Goal: Check status: Check status

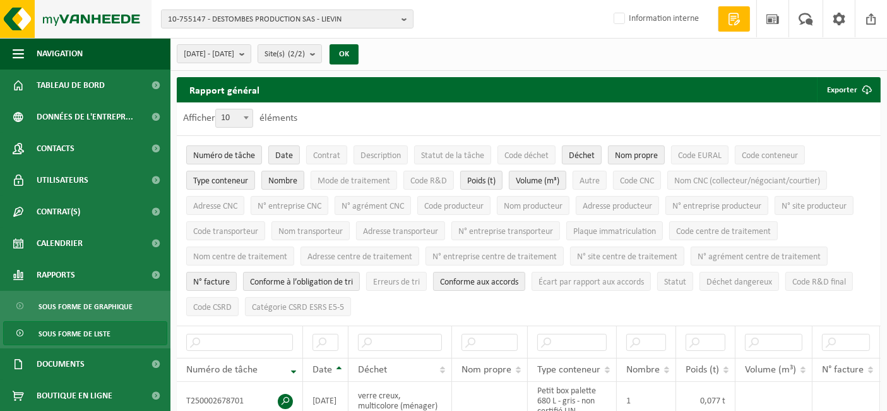
click at [111, 26] on img at bounding box center [76, 19] width 152 height 38
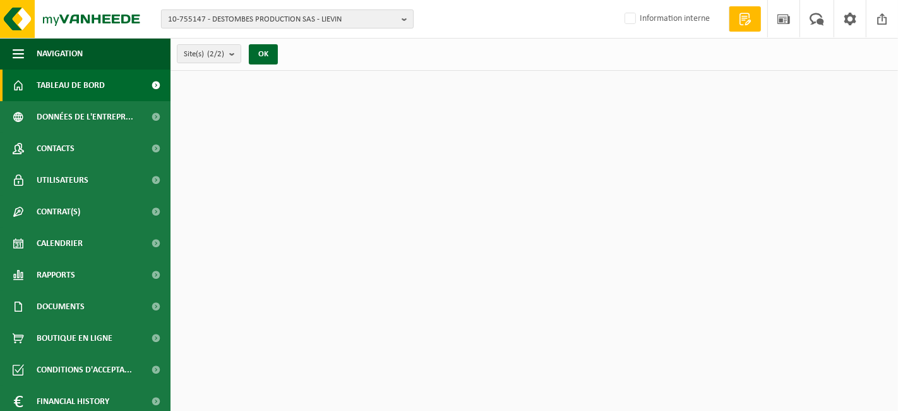
click at [265, 22] on span "10-755147 - DESTOMBES PRODUCTION SAS - LIEVIN" at bounding box center [282, 19] width 229 height 19
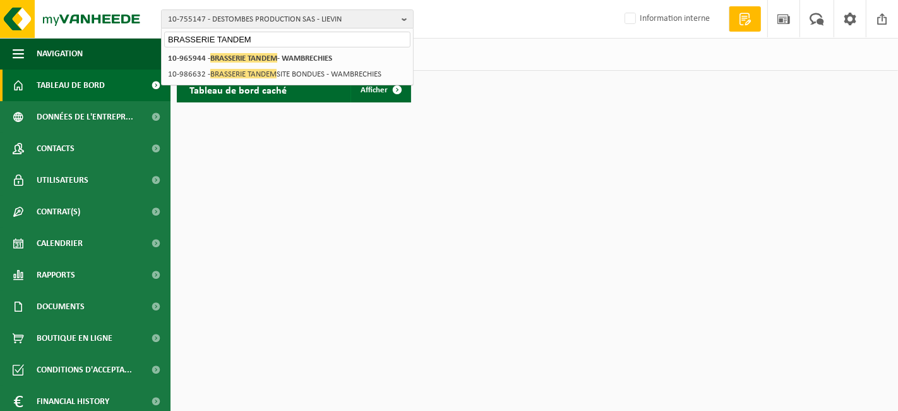
type input "BRASSERIE TANDEM"
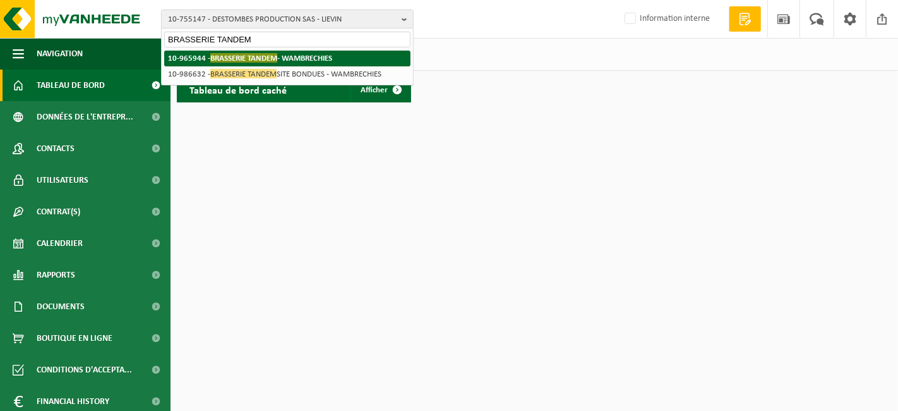
click at [277, 56] on span "BRASSERIE TANDEM" at bounding box center [243, 57] width 67 height 9
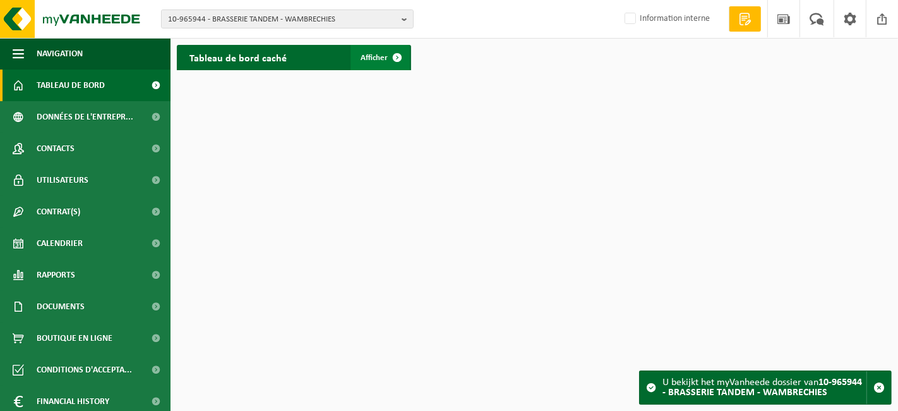
click at [381, 60] on span "Afficher" at bounding box center [374, 58] width 27 height 8
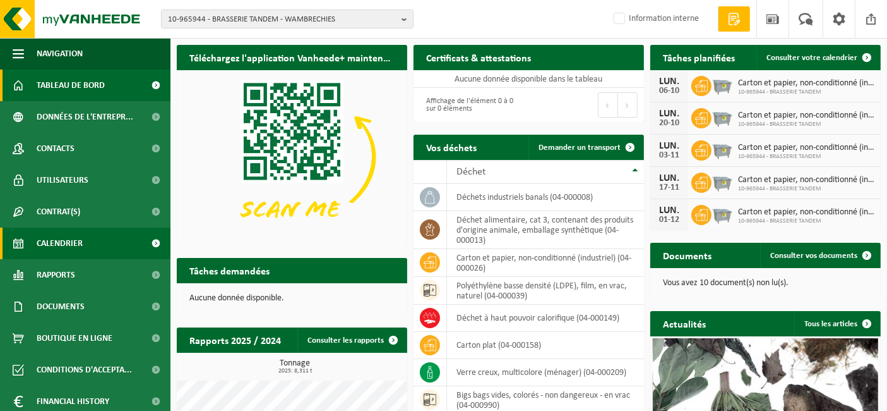
click at [51, 243] on span "Calendrier" at bounding box center [60, 243] width 46 height 32
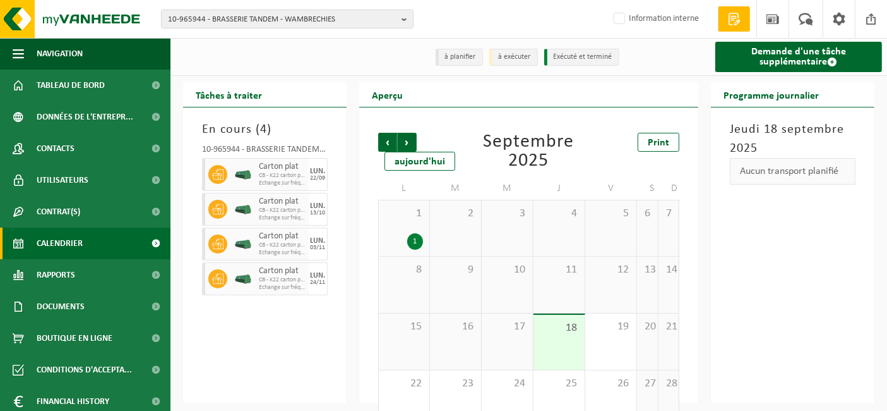
click at [416, 243] on div "1" at bounding box center [415, 241] width 16 height 16
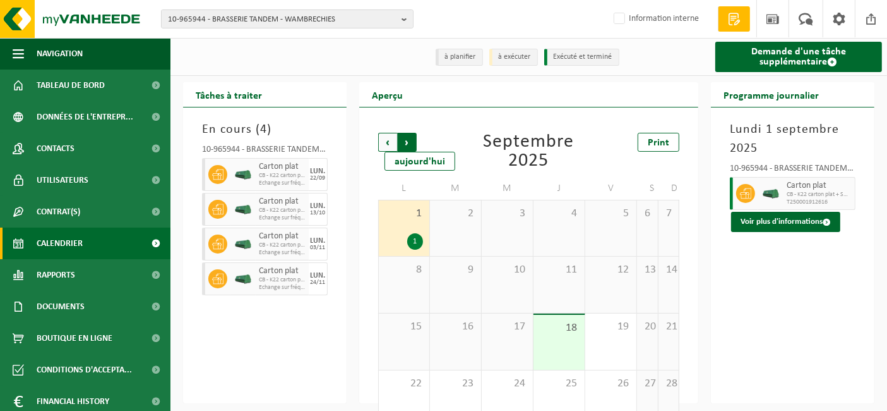
click at [388, 143] on span "Précédent" at bounding box center [387, 142] width 19 height 19
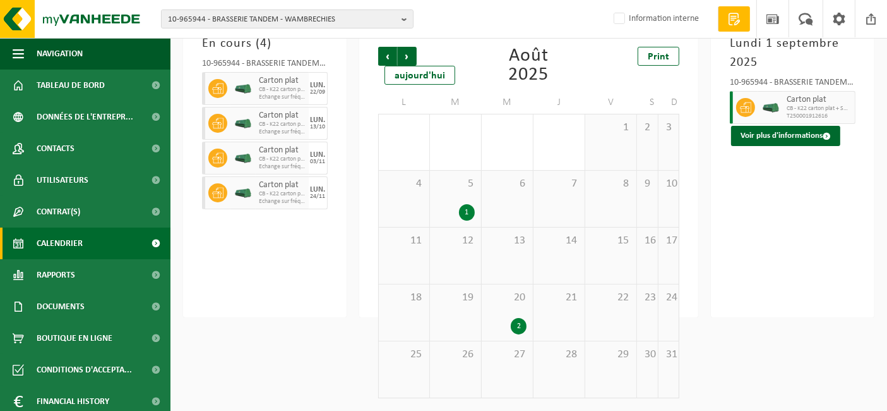
scroll to position [86, 0]
click at [521, 312] on div "20 2" at bounding box center [507, 312] width 51 height 56
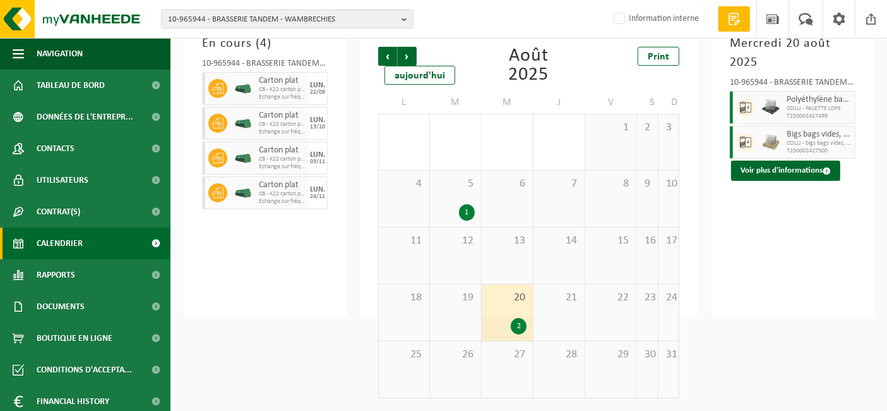
click at [462, 203] on div "5 1" at bounding box center [455, 199] width 51 height 56
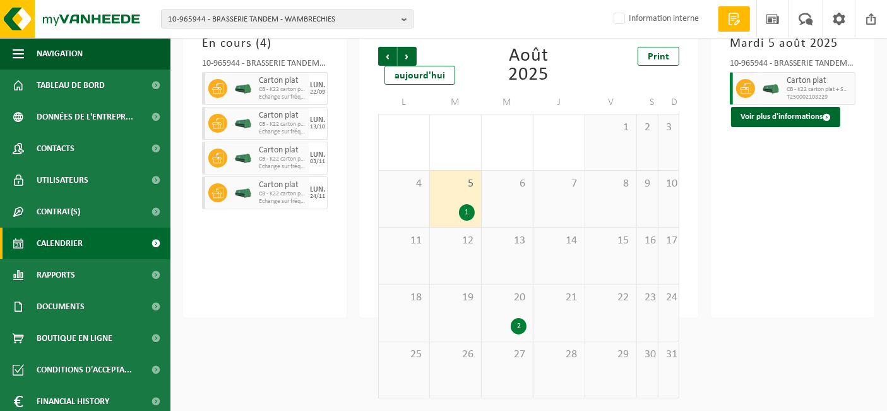
click at [510, 327] on div "2" at bounding box center [507, 326] width 39 height 16
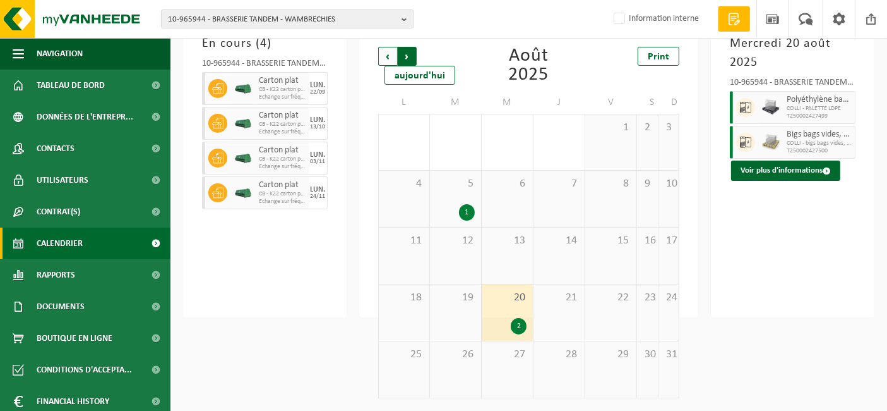
click at [385, 59] on span "Précédent" at bounding box center [387, 56] width 19 height 19
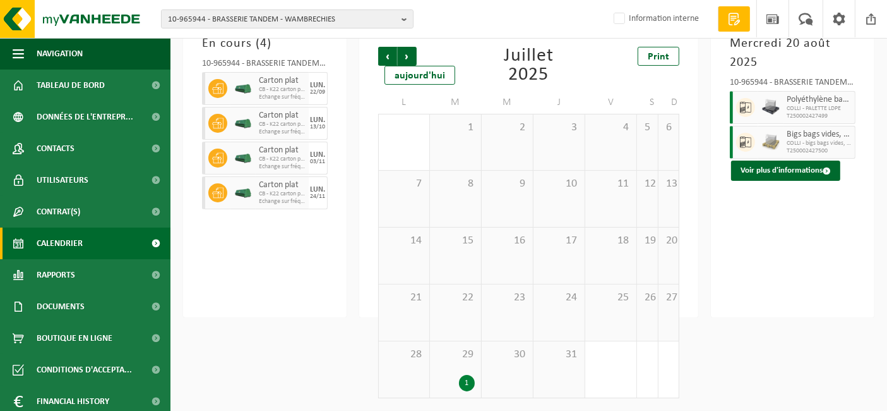
click at [462, 359] on span "29" at bounding box center [455, 354] width 39 height 14
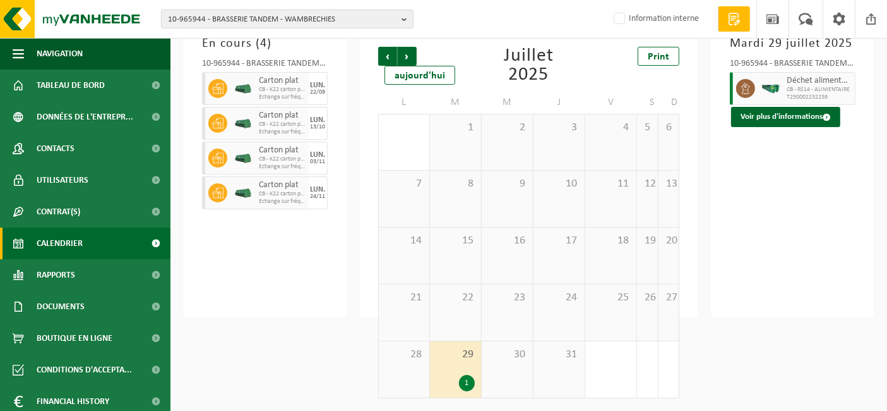
click at [826, 98] on span "T250002232259" at bounding box center [819, 97] width 65 height 8
click at [826, 120] on span at bounding box center [827, 117] width 8 height 8
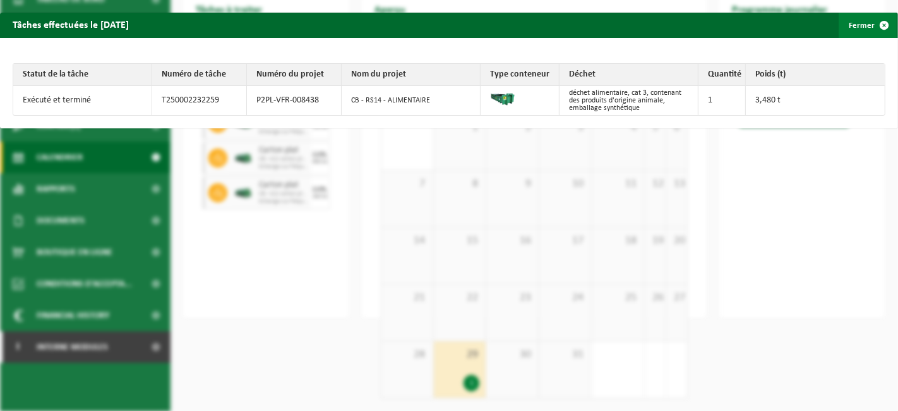
drag, startPoint x: 873, startPoint y: 27, endPoint x: 865, endPoint y: 30, distance: 8.5
click at [872, 30] on span "button" at bounding box center [884, 25] width 25 height 25
